Goal: Information Seeking & Learning: Learn about a topic

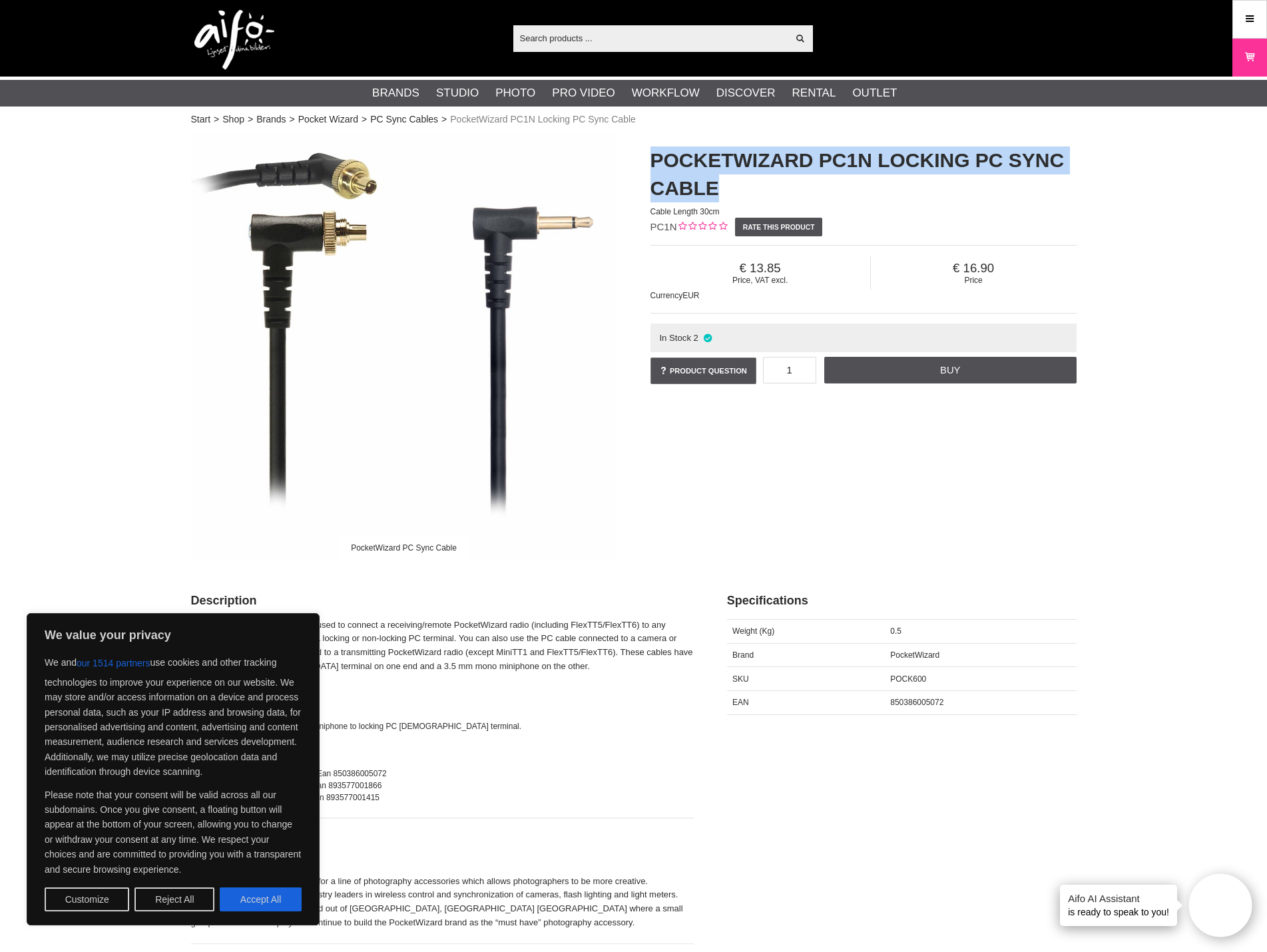
drag, startPoint x: 733, startPoint y: 182, endPoint x: 651, endPoint y: 164, distance: 84.0
click at [651, 164] on h1 "PocketWizard PC1N Locking PC Sync Cable" at bounding box center [864, 174] width 427 height 56
copy h1 "PocketWizard PC1N Locking PC Sync Cable"
click at [704, 196] on h1 "PocketWizard PC1N Locking PC Sync Cable" at bounding box center [864, 174] width 427 height 56
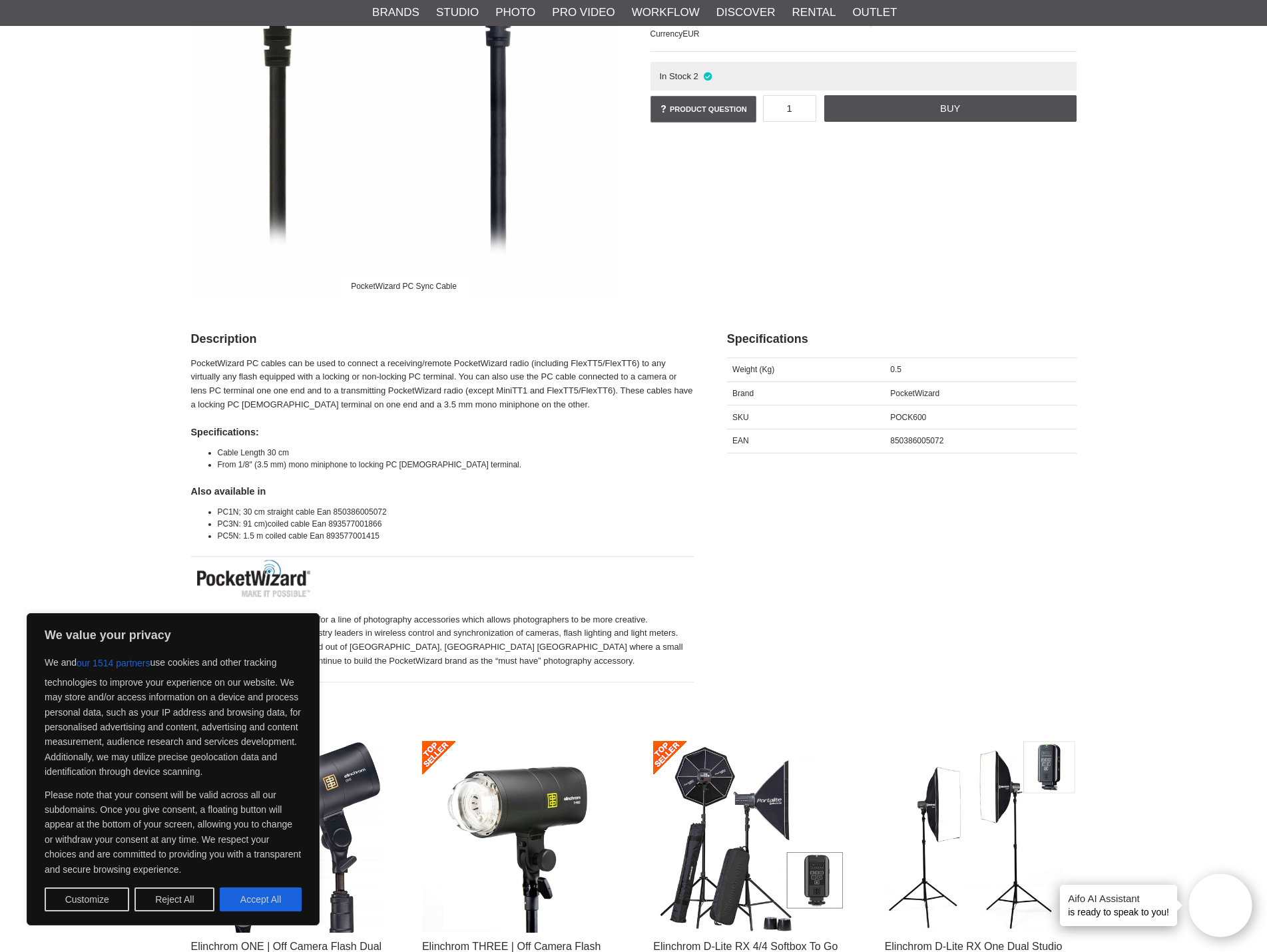
scroll to position [266, 0]
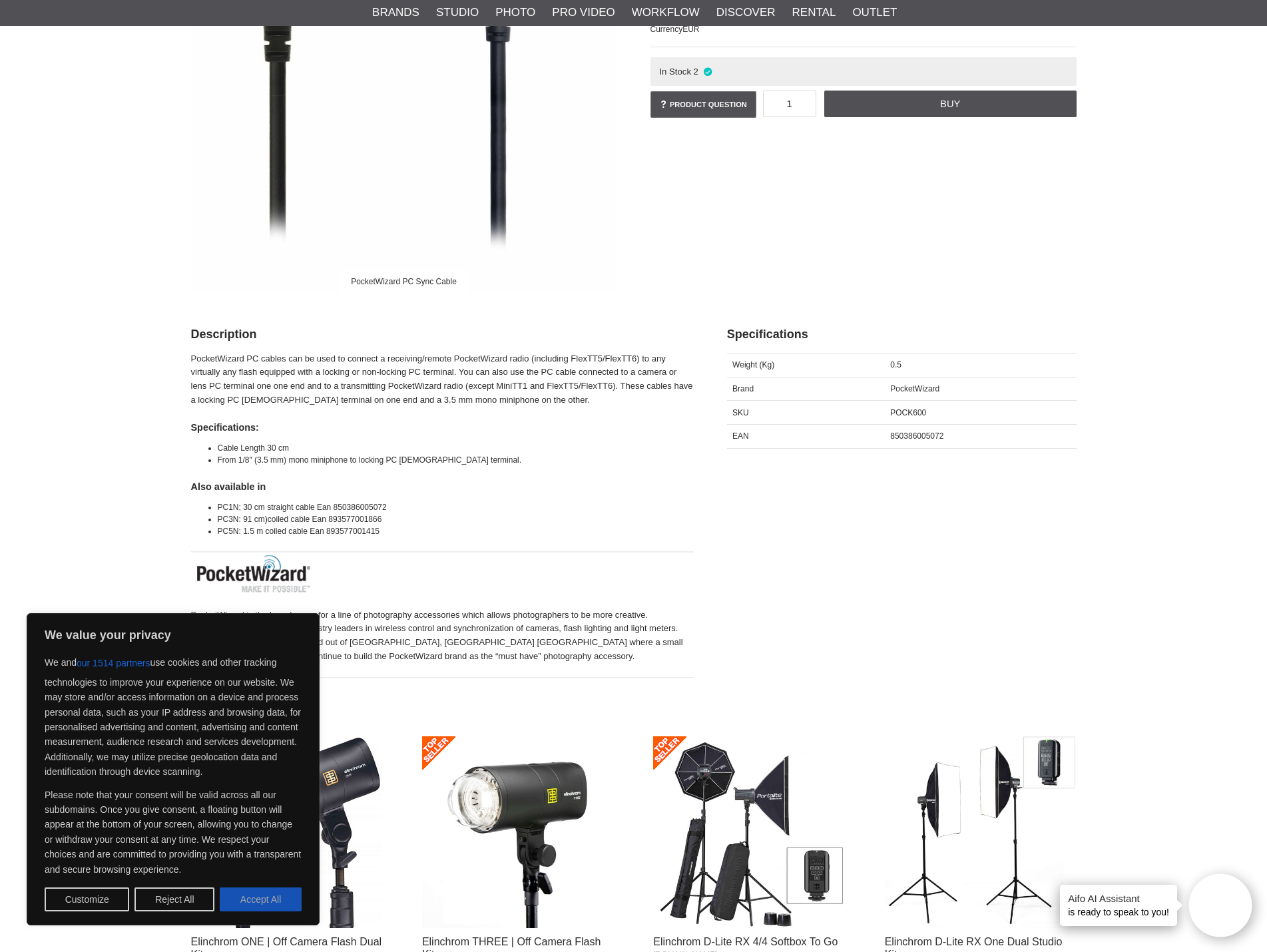
click at [289, 894] on button "Accept All" at bounding box center [260, 899] width 82 height 24
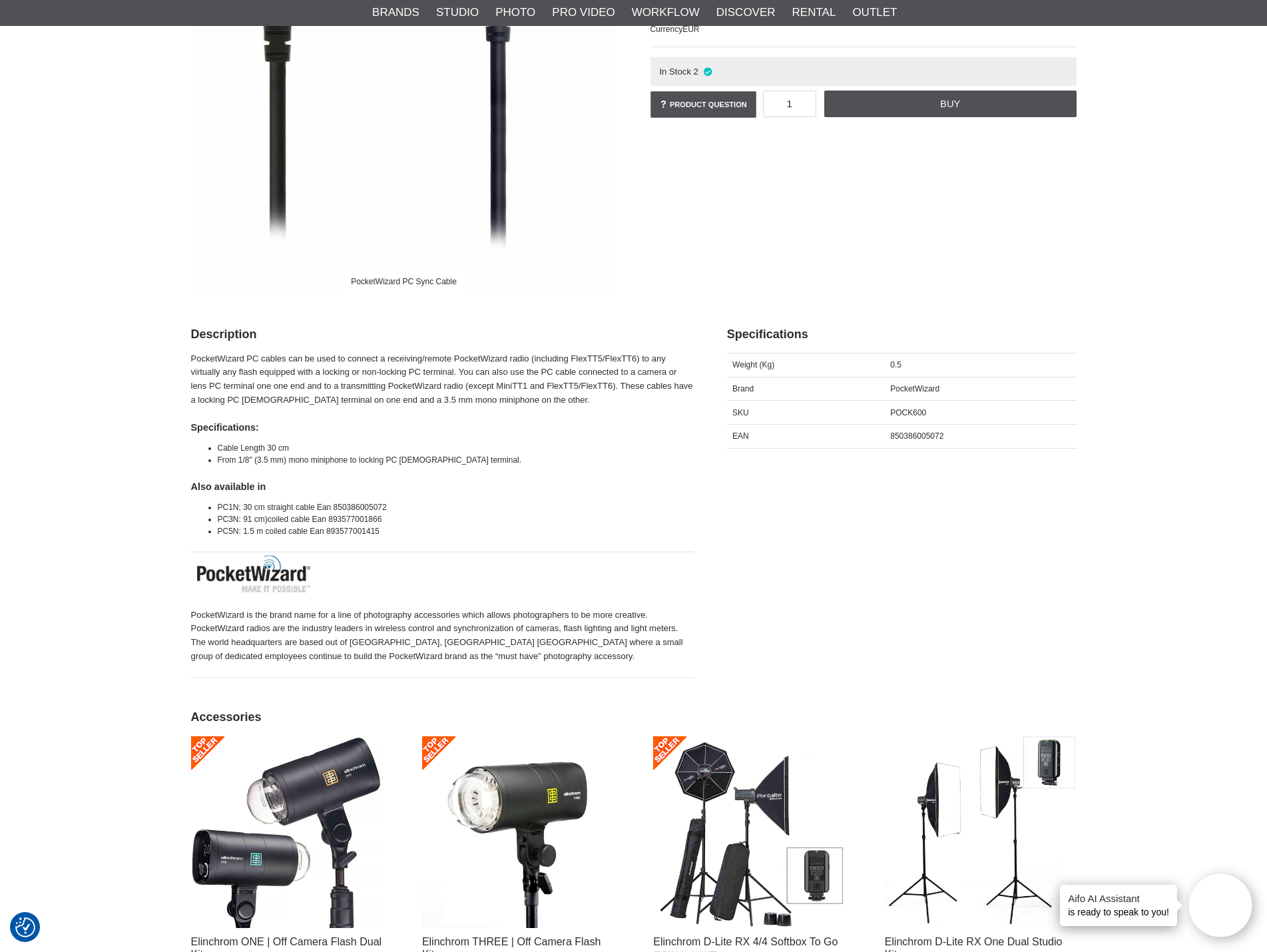
checkbox input "true"
